Goal: Information Seeking & Learning: Learn about a topic

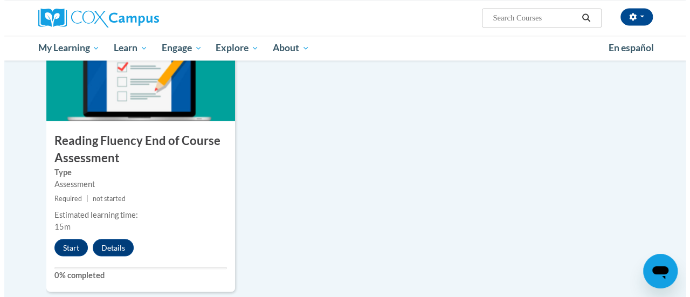
scroll to position [888, 0]
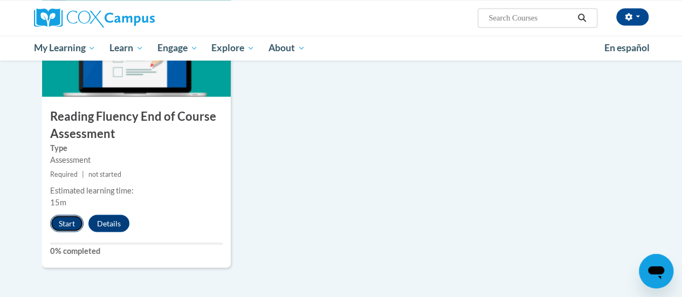
click at [70, 218] on button "Start" at bounding box center [66, 222] width 33 height 17
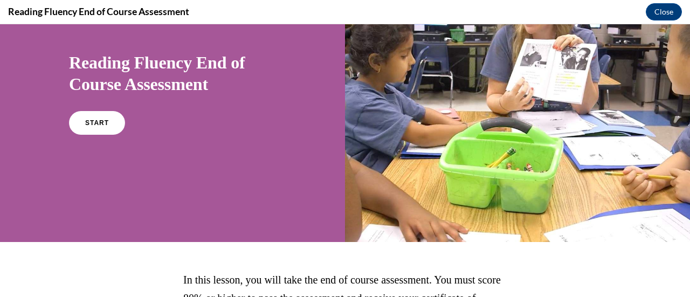
scroll to position [80, 0]
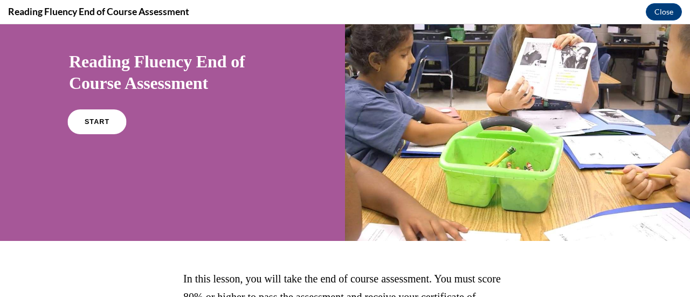
click at [96, 120] on span "START" at bounding box center [97, 122] width 25 height 8
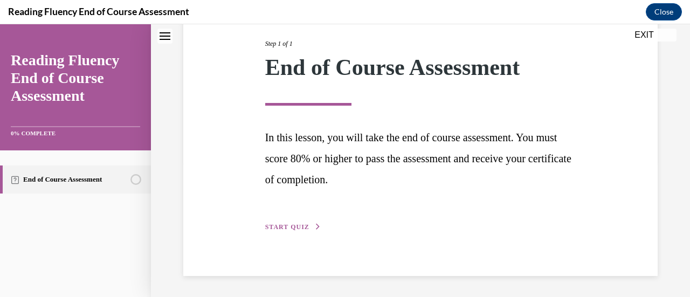
click at [315, 226] on icon "button" at bounding box center [318, 227] width 6 height 6
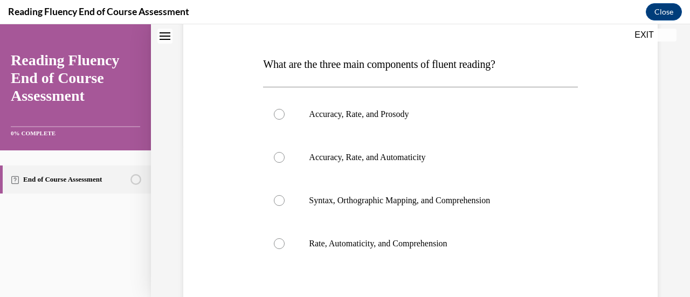
scroll to position [155, 0]
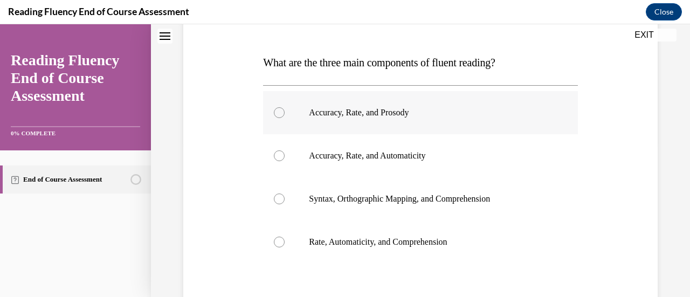
click at [398, 113] on p "Accuracy, Rate, and Prosody" at bounding box center [429, 112] width 241 height 11
click at [285, 113] on input "Accuracy, Rate, and Prosody" at bounding box center [279, 112] width 11 height 11
radio input "true"
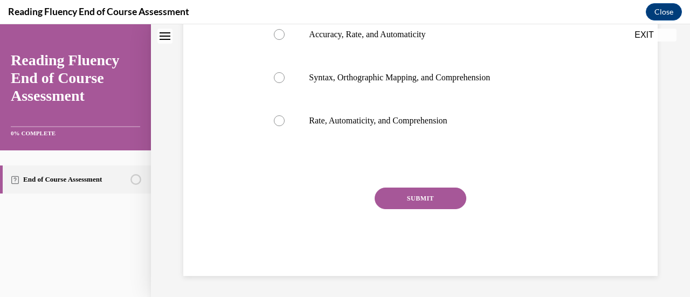
click at [434, 206] on button "SUBMIT" at bounding box center [421, 199] width 92 height 22
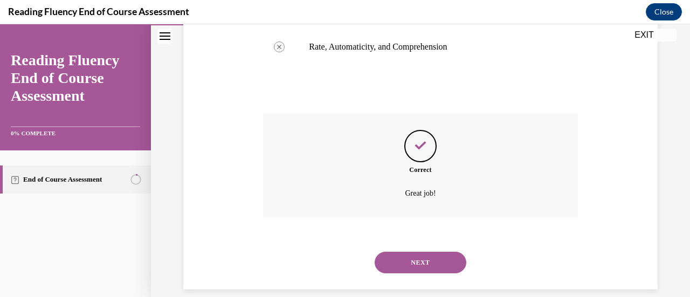
scroll to position [363, 0]
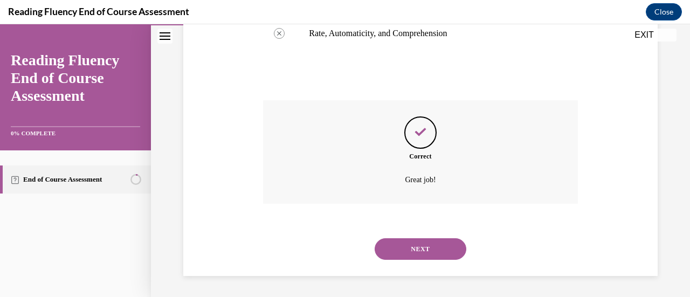
click at [435, 243] on button "NEXT" at bounding box center [421, 249] width 92 height 22
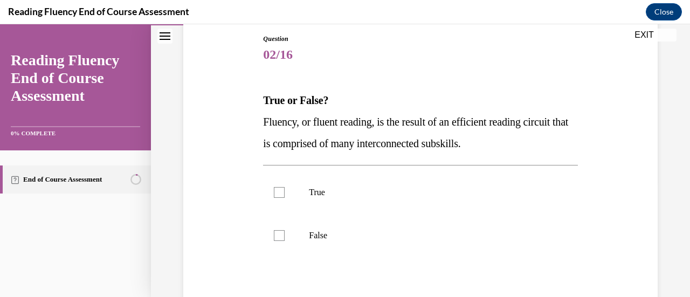
scroll to position [115, 0]
click at [314, 199] on label "True" at bounding box center [420, 192] width 314 height 43
click at [285, 198] on input "True" at bounding box center [279, 193] width 11 height 11
checkbox input "true"
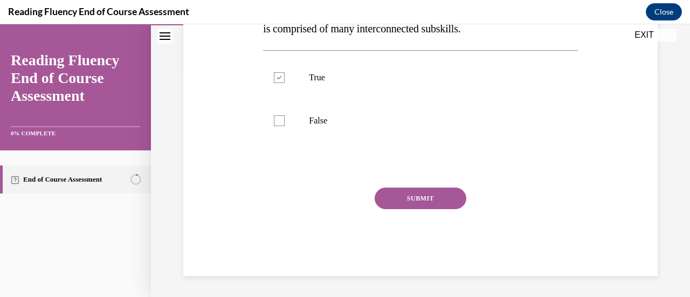
click at [439, 197] on button "SUBMIT" at bounding box center [421, 199] width 92 height 22
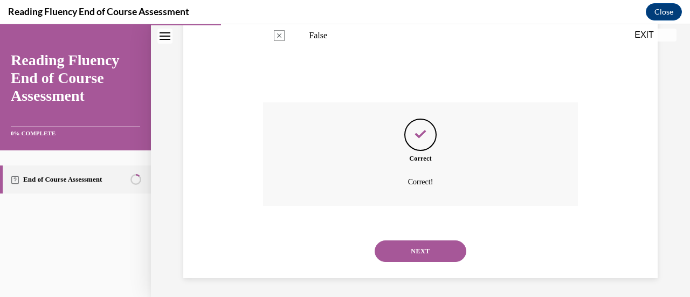
scroll to position [318, 0]
click at [442, 255] on button "NEXT" at bounding box center [421, 249] width 92 height 22
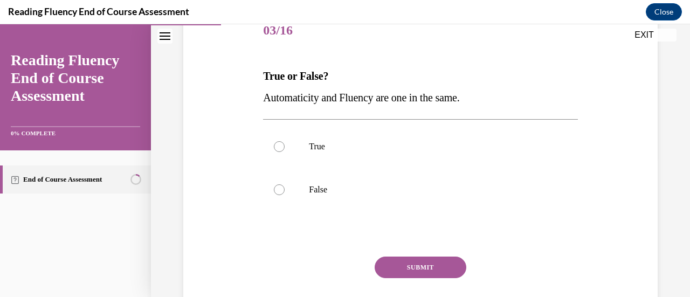
scroll to position [142, 0]
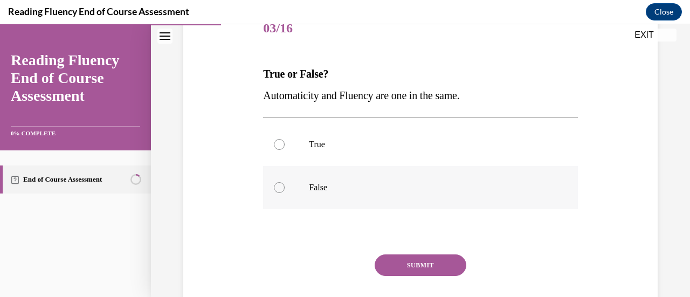
click at [320, 192] on label "False" at bounding box center [420, 187] width 314 height 43
click at [285, 192] on input "False" at bounding box center [279, 187] width 11 height 11
radio input "true"
click at [440, 275] on button "SUBMIT" at bounding box center [421, 265] width 92 height 22
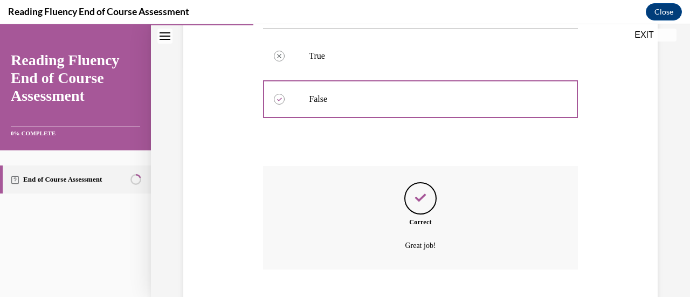
scroll to position [296, 0]
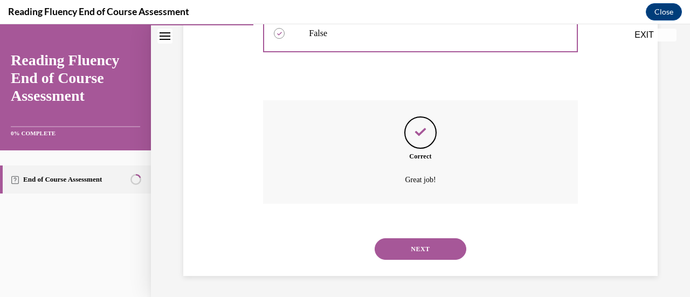
click at [443, 246] on button "NEXT" at bounding box center [421, 249] width 92 height 22
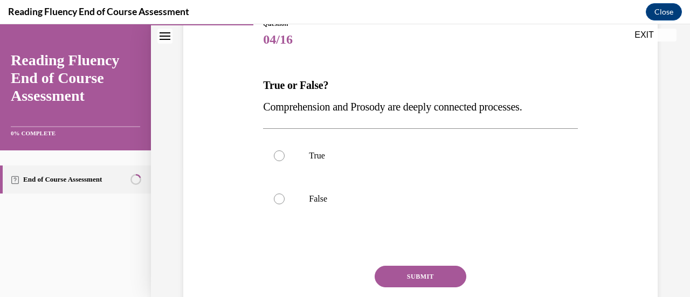
scroll to position [131, 0]
click at [322, 156] on p "True" at bounding box center [429, 155] width 241 height 11
click at [285, 156] on input "True" at bounding box center [279, 155] width 11 height 11
radio input "true"
click at [440, 276] on button "SUBMIT" at bounding box center [421, 276] width 92 height 22
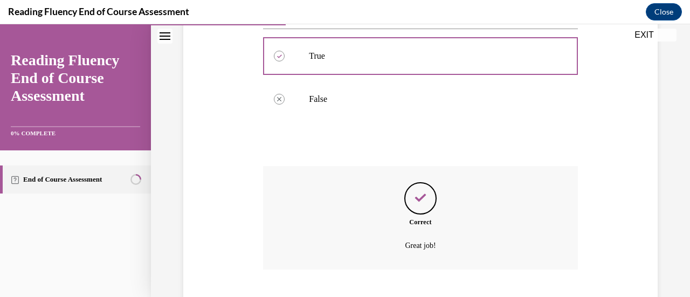
scroll to position [296, 0]
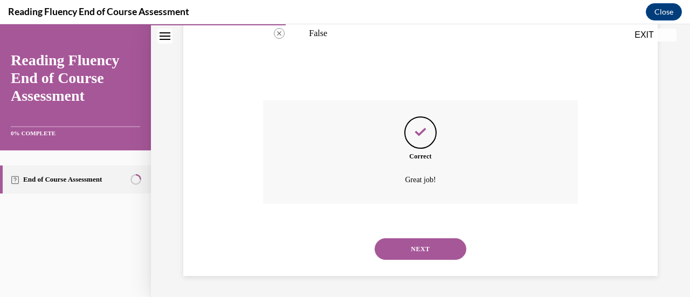
click at [443, 251] on button "NEXT" at bounding box center [421, 249] width 92 height 22
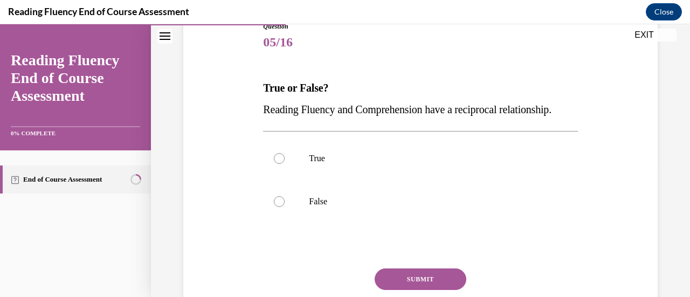
scroll to position [128, 0]
click at [321, 180] on label "True" at bounding box center [420, 158] width 314 height 43
click at [285, 164] on input "True" at bounding box center [279, 158] width 11 height 11
radio input "true"
click at [421, 290] on button "SUBMIT" at bounding box center [421, 279] width 92 height 22
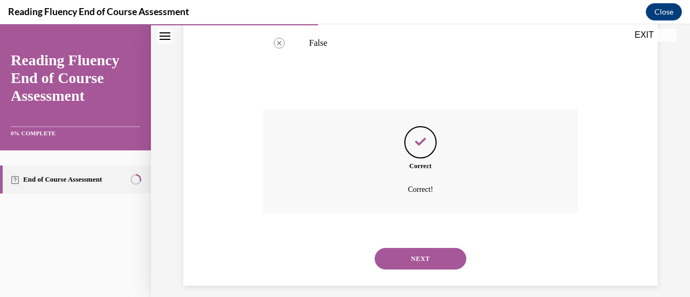
scroll to position [318, 0]
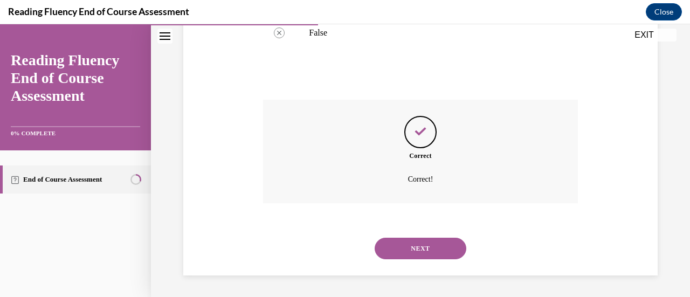
click at [441, 254] on button "NEXT" at bounding box center [421, 249] width 92 height 22
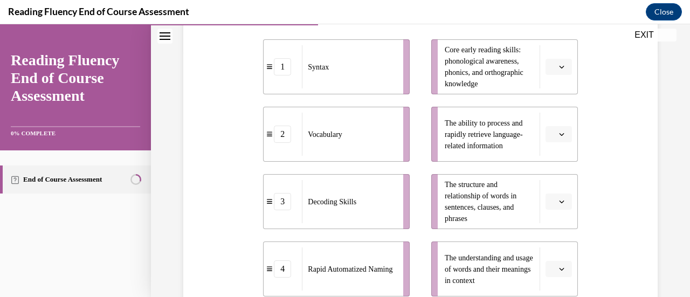
scroll to position [246, 0]
click at [559, 67] on icon "button" at bounding box center [561, 67] width 5 height 5
click at [556, 151] on div "3" at bounding box center [550, 157] width 26 height 22
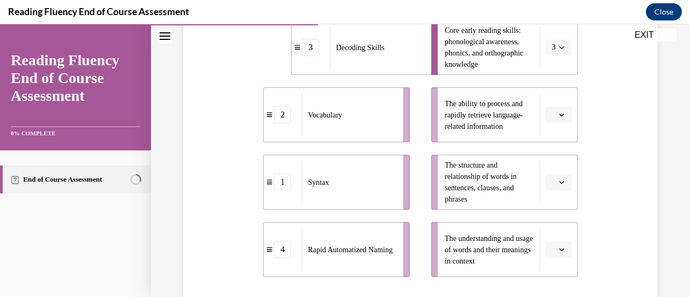
scroll to position [267, 0]
click at [559, 114] on icon "button" at bounding box center [561, 114] width 5 height 5
click at [548, 224] on span "4" at bounding box center [547, 224] width 4 height 9
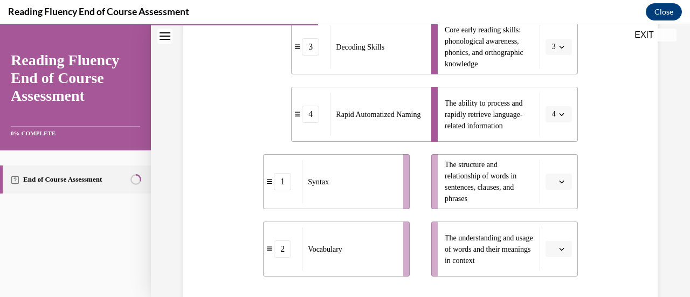
click at [559, 183] on icon "button" at bounding box center [561, 181] width 5 height 5
click at [548, 93] on span "1" at bounding box center [547, 92] width 4 height 9
click at [558, 247] on span "button" at bounding box center [562, 249] width 8 height 8
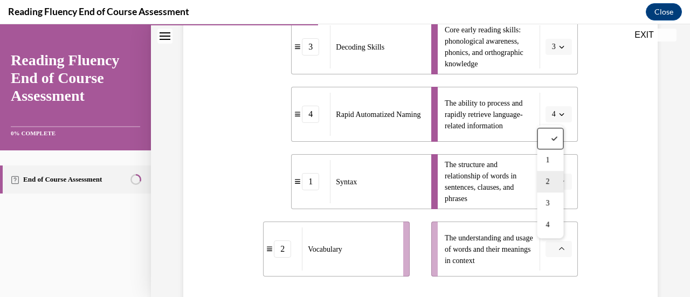
click at [554, 183] on div "2" at bounding box center [550, 182] width 26 height 22
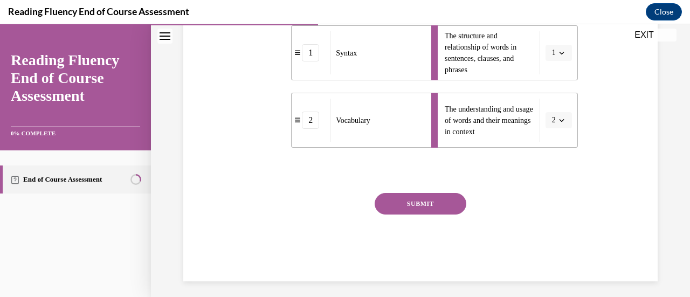
click at [435, 198] on button "SUBMIT" at bounding box center [421, 204] width 92 height 22
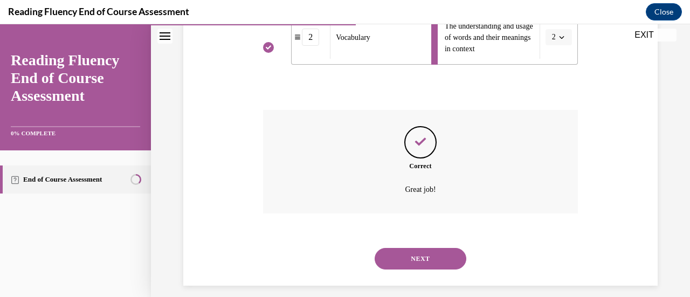
scroll to position [488, 0]
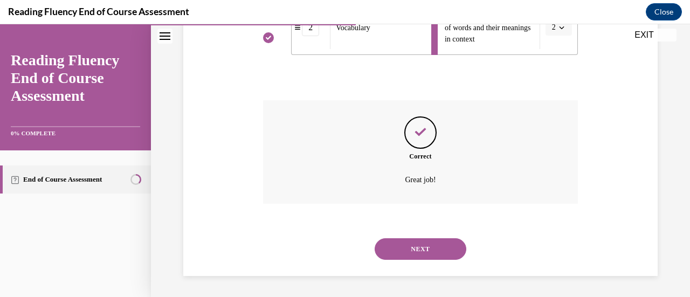
click at [437, 250] on button "NEXT" at bounding box center [421, 249] width 92 height 22
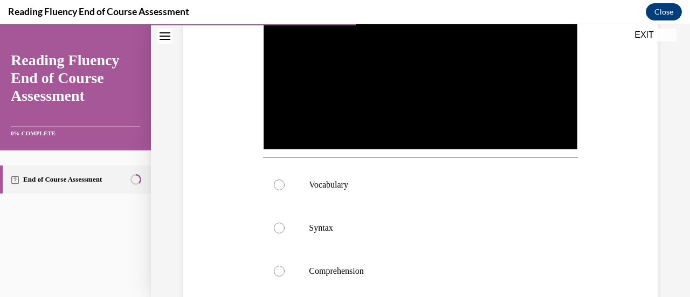
scroll to position [292, 0]
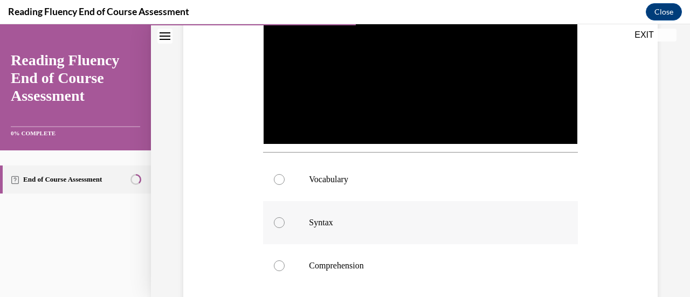
click at [376, 220] on p "Syntax" at bounding box center [429, 222] width 241 height 11
click at [285, 220] on input "Syntax" at bounding box center [279, 222] width 11 height 11
radio input "true"
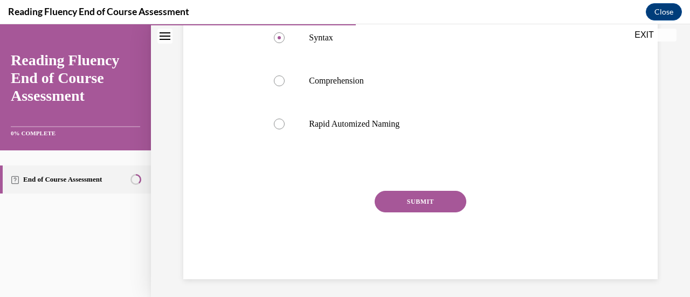
click at [438, 203] on button "SUBMIT" at bounding box center [421, 202] width 92 height 22
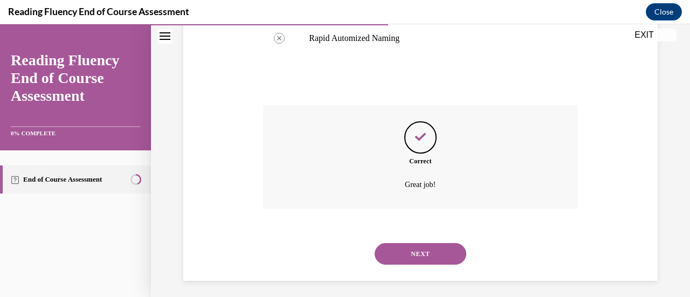
scroll to position [564, 0]
click at [451, 249] on button "NEXT" at bounding box center [421, 252] width 92 height 22
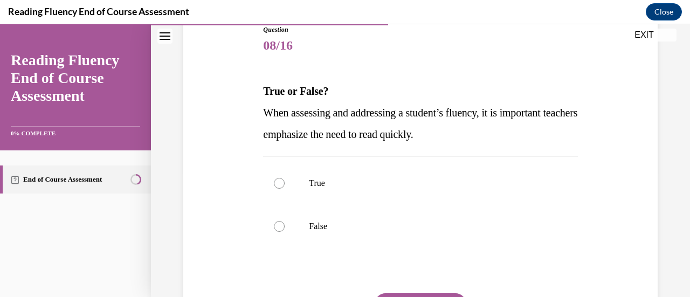
scroll to position [130, 0]
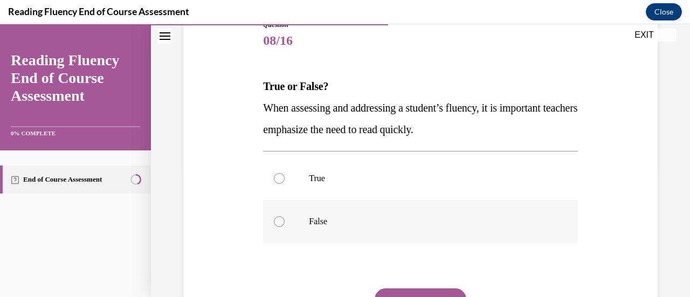
click at [327, 224] on p "False" at bounding box center [429, 221] width 241 height 11
click at [285, 224] on input "False" at bounding box center [279, 221] width 11 height 11
radio input "true"
click at [435, 295] on button "SUBMIT" at bounding box center [421, 299] width 92 height 22
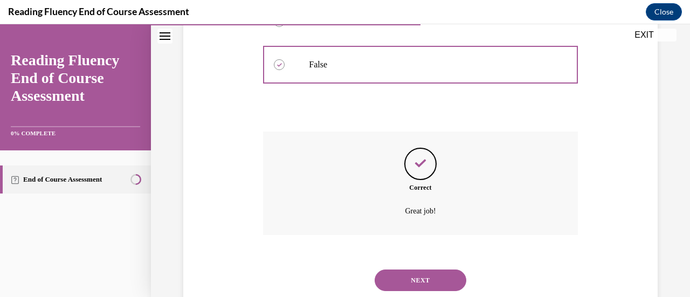
scroll to position [318, 0]
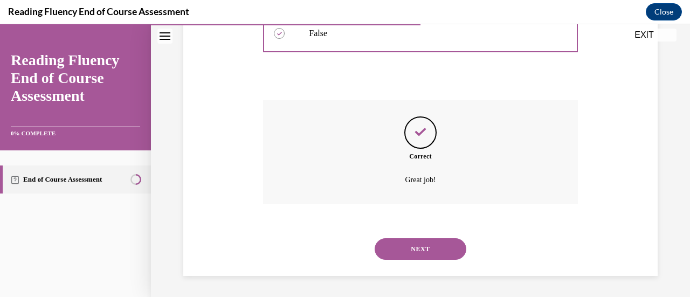
click at [443, 241] on button "NEXT" at bounding box center [421, 249] width 92 height 22
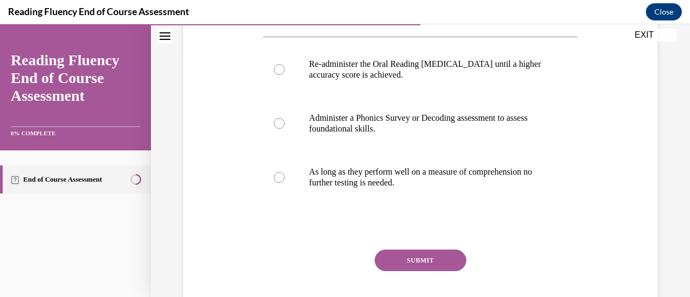
scroll to position [246, 0]
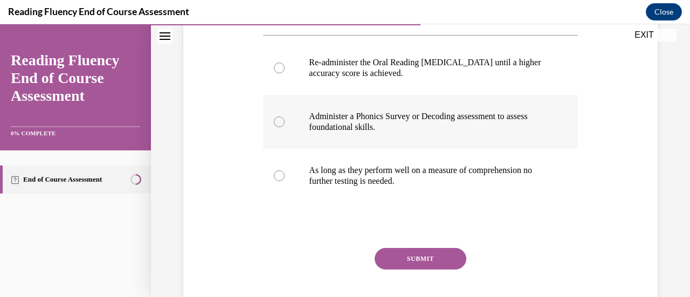
click at [502, 121] on p "Administer a Phonics Survey or Decoding assessment to assess foundational skill…" at bounding box center [429, 122] width 241 height 22
click at [285, 121] on input "Administer a Phonics Survey or Decoding assessment to assess foundational skill…" at bounding box center [279, 121] width 11 height 11
radio input "true"
click at [435, 259] on button "SUBMIT" at bounding box center [421, 259] width 92 height 22
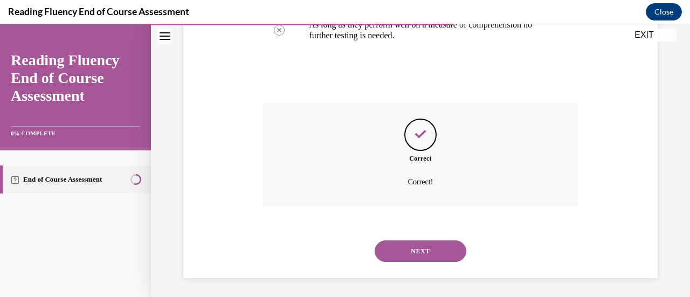
scroll to position [393, 0]
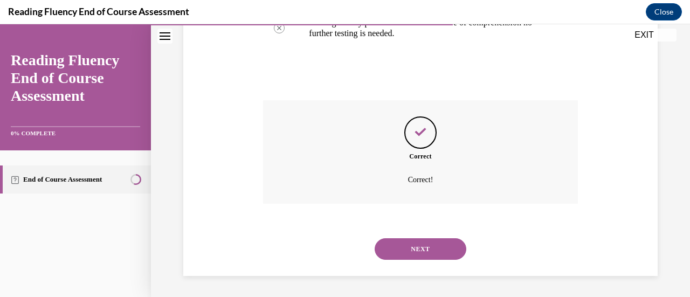
click at [443, 250] on button "NEXT" at bounding box center [421, 249] width 92 height 22
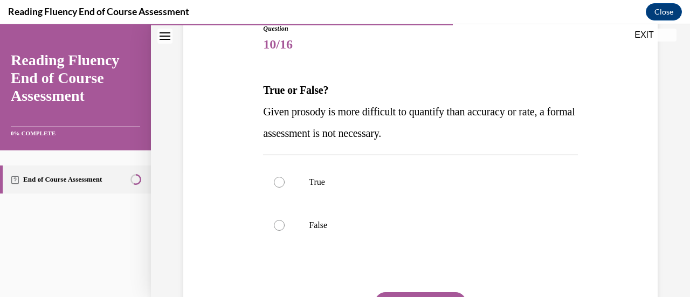
scroll to position [127, 0]
click at [427, 176] on p "True" at bounding box center [429, 181] width 241 height 11
click at [285, 176] on input "True" at bounding box center [279, 181] width 11 height 11
radio input "true"
click at [424, 294] on button "SUBMIT" at bounding box center [421, 302] width 92 height 22
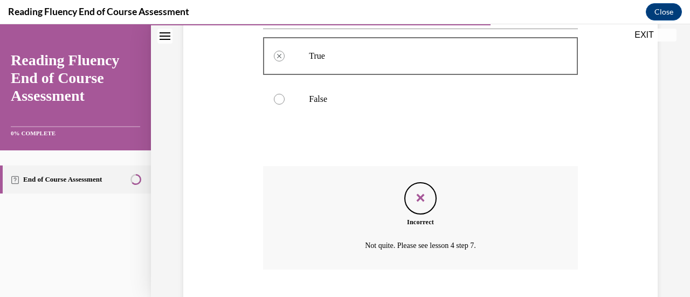
scroll to position [318, 0]
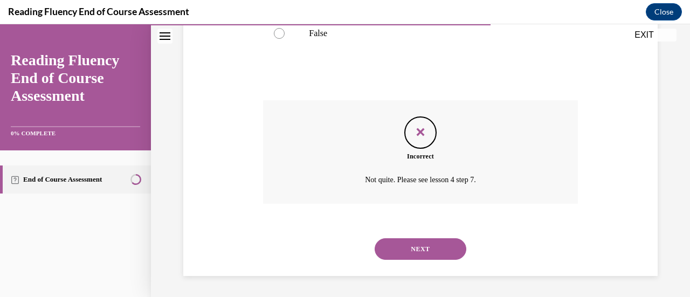
click at [444, 254] on button "NEXT" at bounding box center [421, 249] width 92 height 22
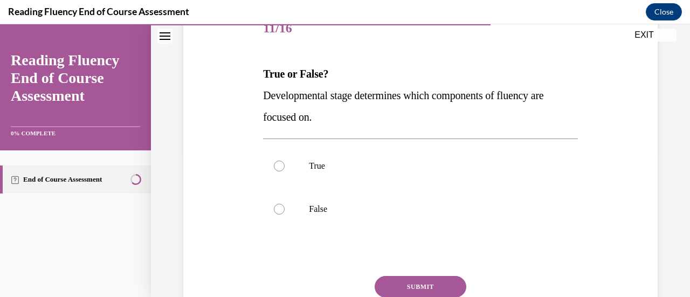
scroll to position [142, 0]
click at [449, 157] on label "True" at bounding box center [420, 165] width 314 height 43
click at [285, 161] on input "True" at bounding box center [279, 166] width 11 height 11
radio input "true"
click at [425, 282] on button "SUBMIT" at bounding box center [421, 287] width 92 height 22
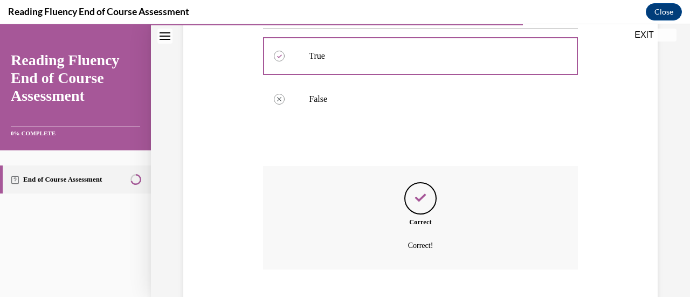
scroll to position [318, 0]
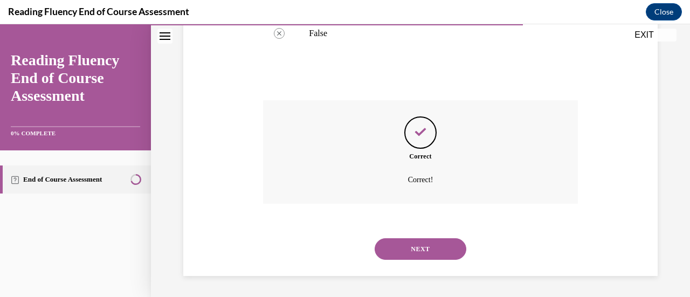
click at [442, 255] on button "NEXT" at bounding box center [421, 249] width 92 height 22
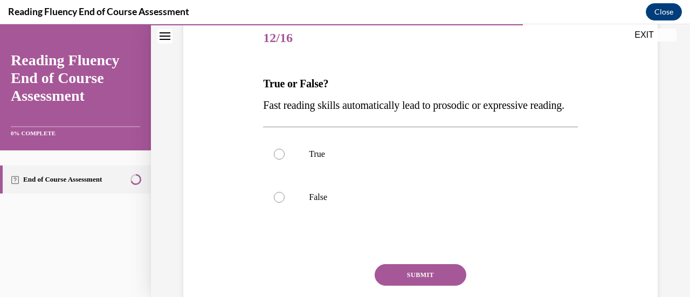
scroll to position [132, 0]
click at [324, 203] on p "False" at bounding box center [429, 197] width 241 height 11
click at [285, 203] on input "False" at bounding box center [279, 197] width 11 height 11
radio input "true"
click at [432, 286] on button "SUBMIT" at bounding box center [421, 276] width 92 height 22
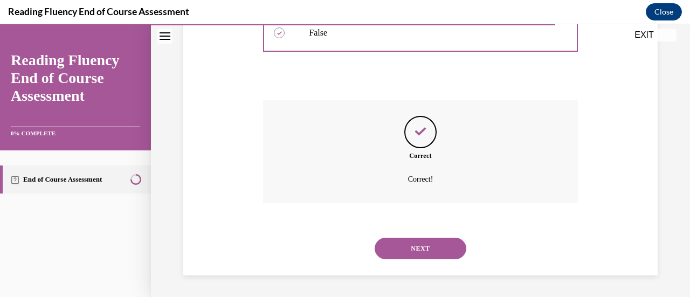
scroll to position [318, 0]
click at [440, 249] on button "NEXT" at bounding box center [421, 249] width 92 height 22
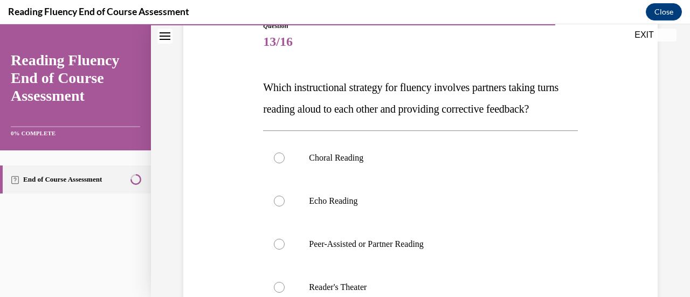
scroll to position [130, 0]
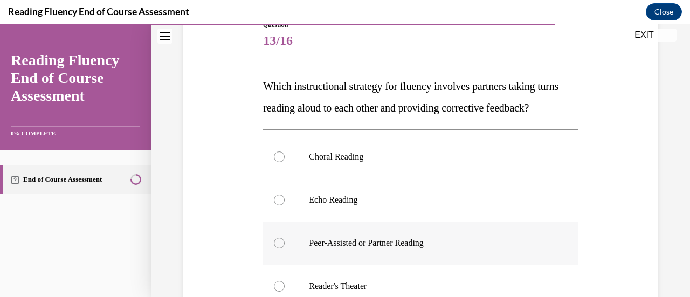
click at [442, 248] on p "Peer-Assisted or Partner Reading" at bounding box center [429, 243] width 241 height 11
click at [285, 248] on input "Peer-Assisted or Partner Reading" at bounding box center [279, 243] width 11 height 11
radio input "true"
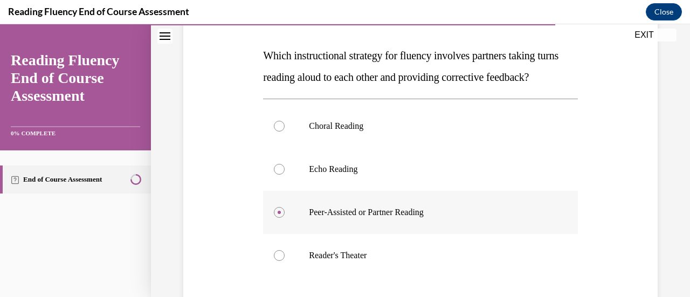
scroll to position [226, 0]
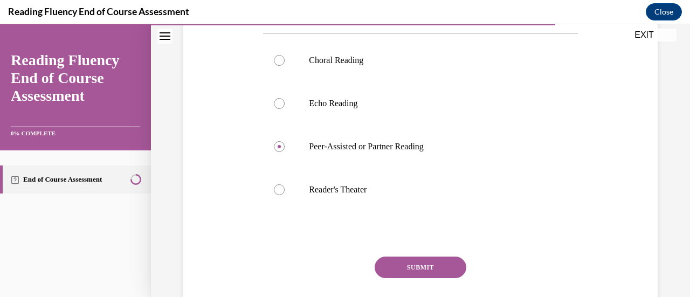
click at [435, 278] on button "SUBMIT" at bounding box center [421, 268] width 92 height 22
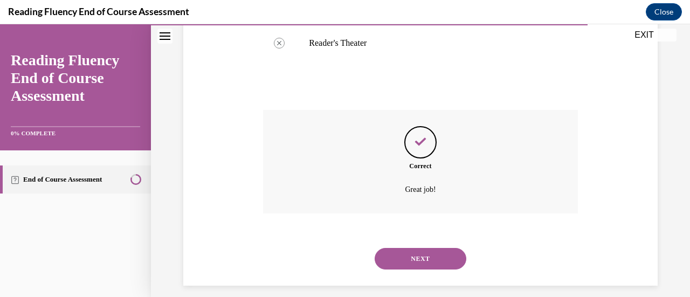
scroll to position [404, 0]
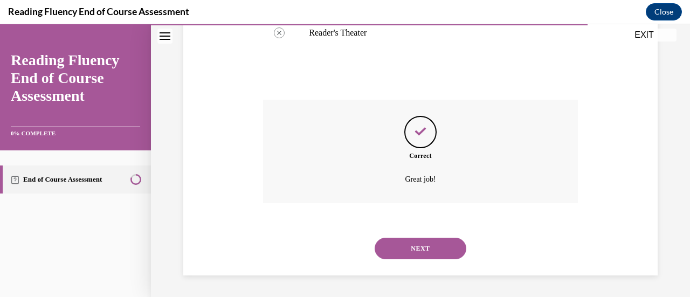
click at [439, 247] on button "NEXT" at bounding box center [421, 249] width 92 height 22
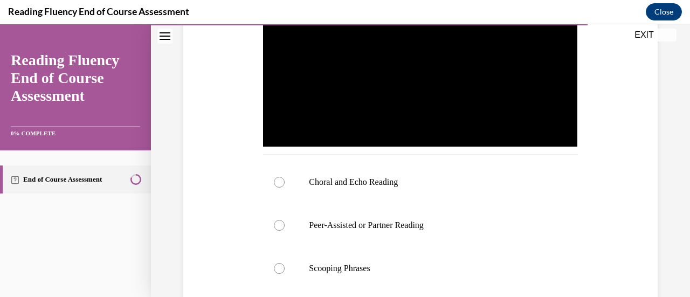
scroll to position [289, 0]
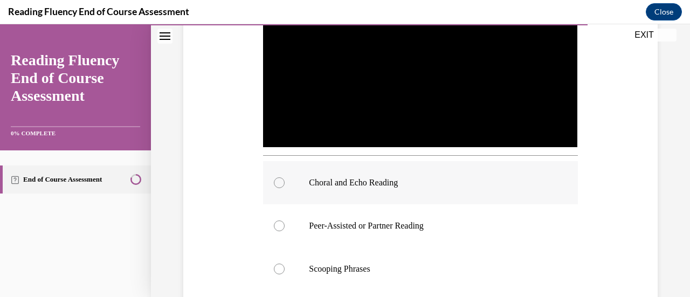
click at [403, 177] on p "Choral and Echo Reading" at bounding box center [429, 182] width 241 height 11
click at [285, 177] on input "Choral and Echo Reading" at bounding box center [279, 182] width 11 height 11
radio input "true"
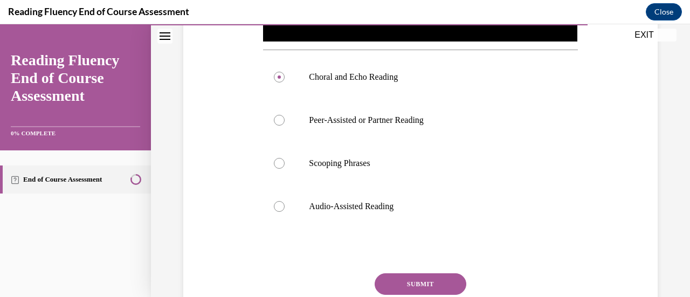
click at [435, 283] on button "SUBMIT" at bounding box center [421, 284] width 92 height 22
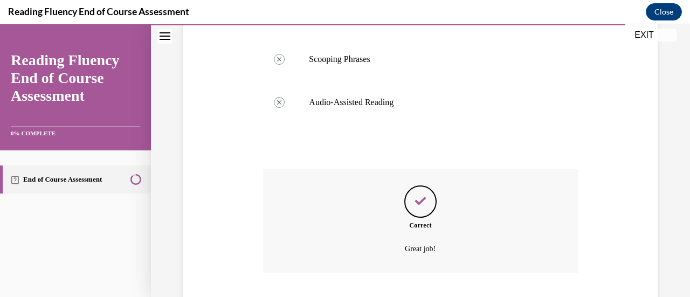
scroll to position [564, 0]
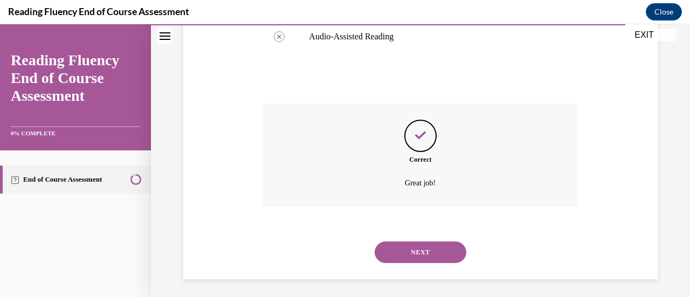
click at [491, 167] on div "Correct Great job!" at bounding box center [420, 154] width 314 height 103
click at [424, 258] on button "NEXT" at bounding box center [421, 252] width 92 height 22
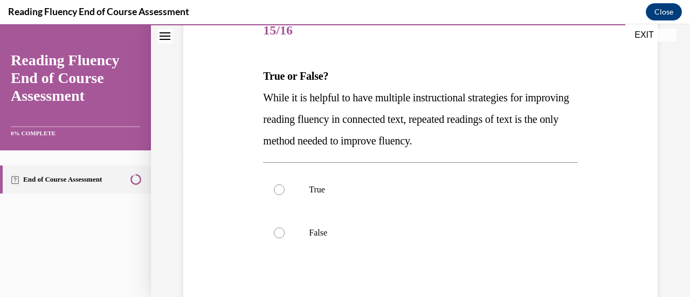
scroll to position [140, 0]
click at [327, 230] on p "False" at bounding box center [429, 232] width 241 height 11
click at [285, 230] on input "False" at bounding box center [279, 232] width 11 height 11
radio input "true"
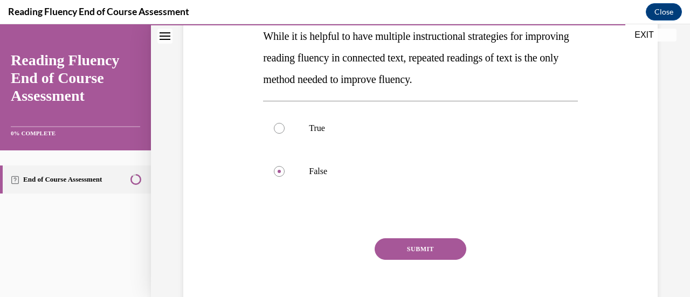
click at [418, 248] on button "SUBMIT" at bounding box center [421, 249] width 92 height 22
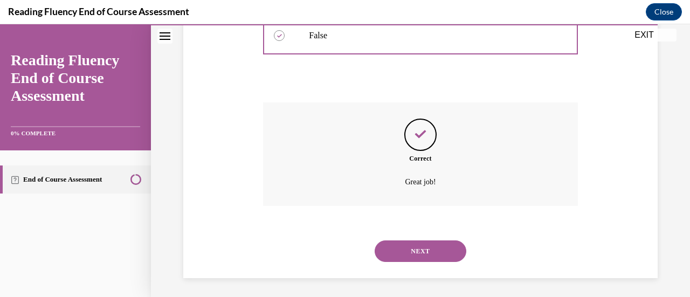
scroll to position [340, 0]
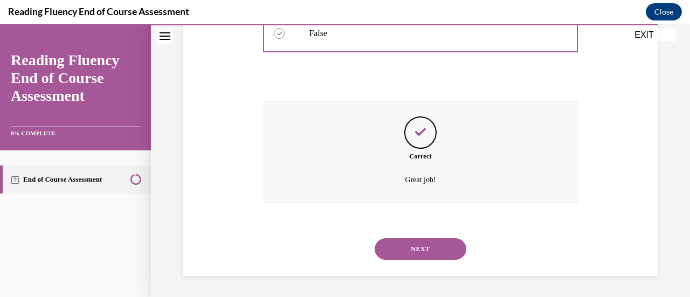
click at [438, 251] on button "NEXT" at bounding box center [421, 249] width 92 height 22
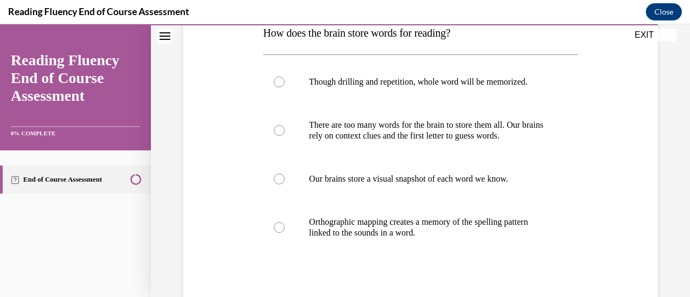
scroll to position [184, 0]
click at [411, 233] on p "Orthographic mapping creates a memory of the spelling pattern linked to the sou…" at bounding box center [429, 227] width 241 height 22
click at [285, 232] on input "Orthographic mapping creates a memory of the spelling pattern linked to the sou…" at bounding box center [279, 226] width 11 height 11
radio input "true"
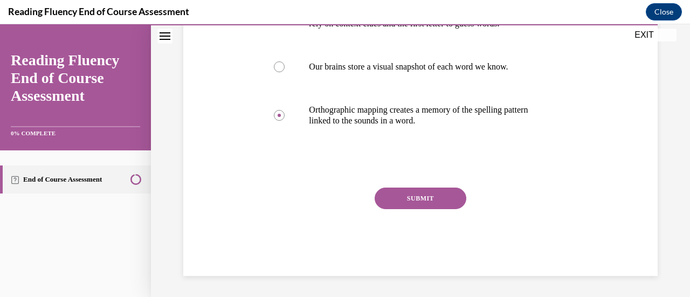
click at [427, 200] on button "SUBMIT" at bounding box center [421, 199] width 92 height 22
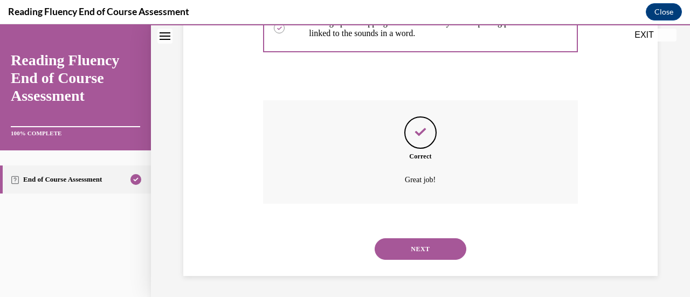
click at [441, 247] on button "NEXT" at bounding box center [421, 249] width 92 height 22
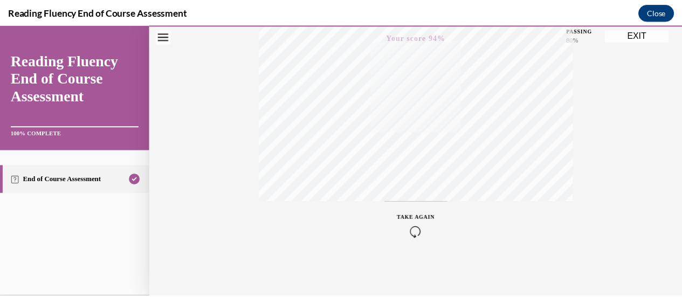
scroll to position [279, 0]
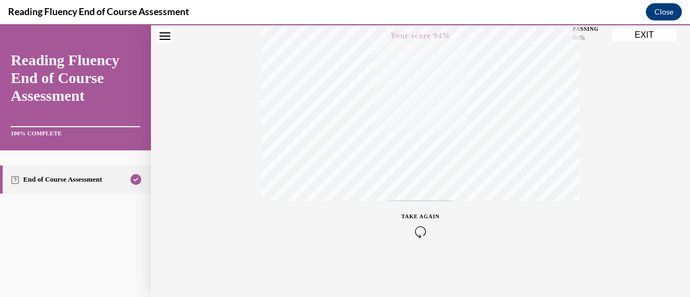
click at [575, 222] on div "Quiz Results PASSING 80% Your score 94% Passed PASSING 80% Your score Your scor…" at bounding box center [420, 38] width 539 height 518
click at [657, 38] on button "EXIT" at bounding box center [644, 35] width 65 height 13
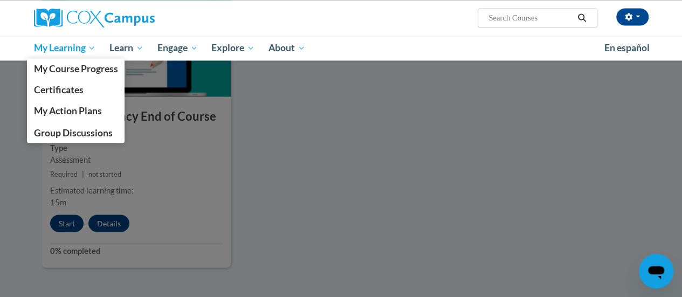
click at [80, 51] on span "My Learning" at bounding box center [64, 47] width 62 height 13
click at [99, 70] on span "My Course Progress" at bounding box center [75, 68] width 84 height 11
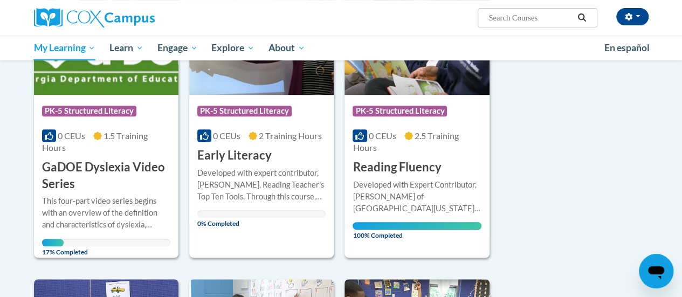
scroll to position [224, 0]
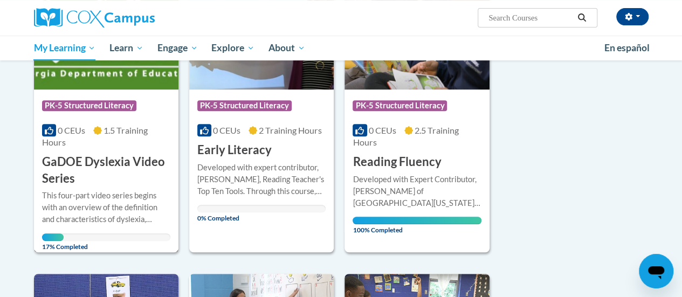
click at [125, 169] on h3 "GaDOE Dyslexia Video Series" at bounding box center [106, 170] width 128 height 33
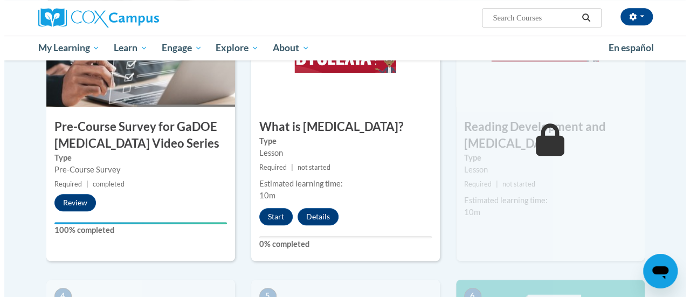
scroll to position [329, 0]
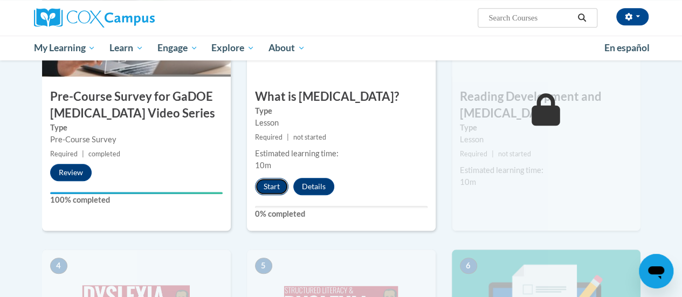
click at [269, 189] on button "Start" at bounding box center [271, 186] width 33 height 17
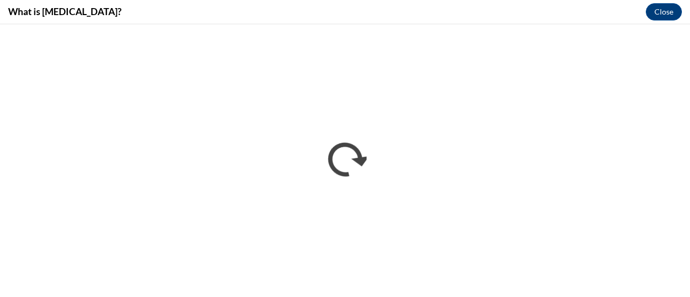
scroll to position [0, 0]
